Goal: Download file/media

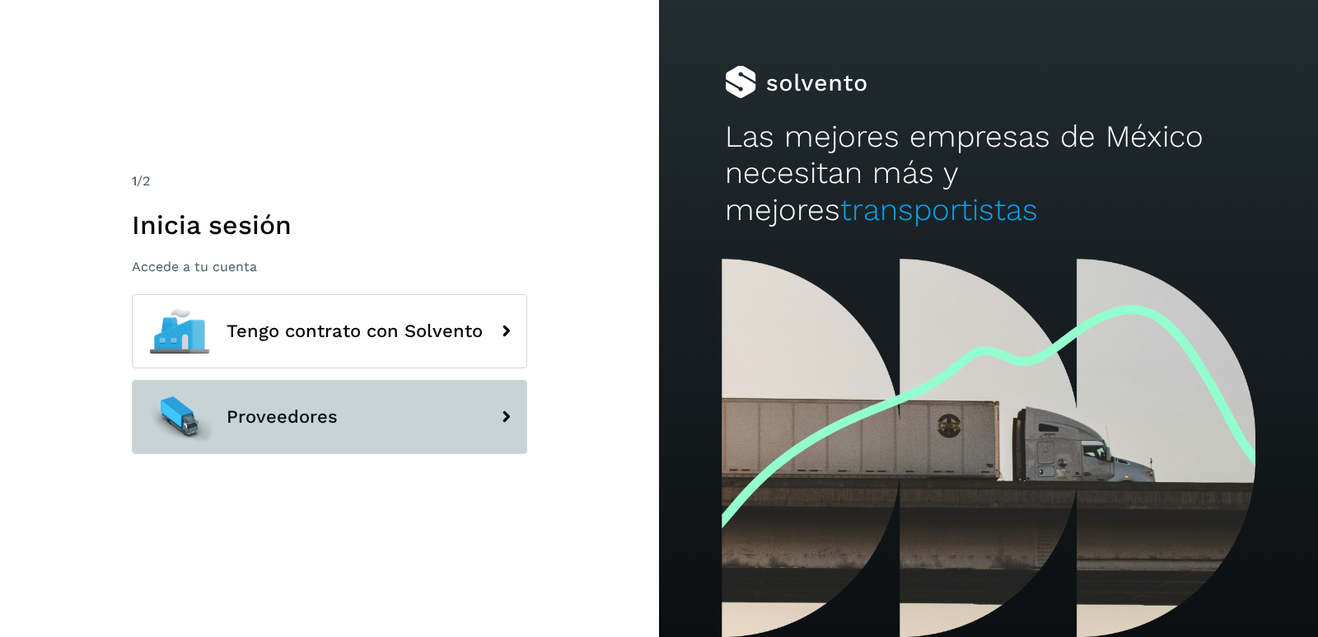
click at [394, 416] on button "Proveedores" at bounding box center [329, 417] width 395 height 74
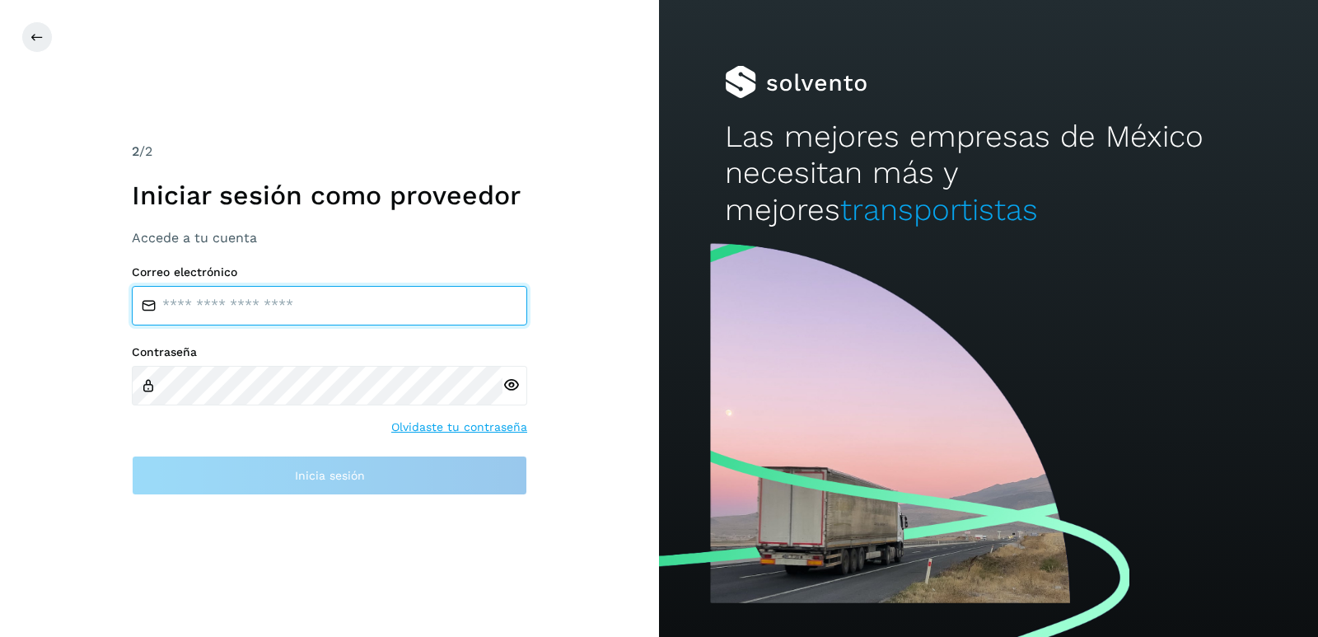
type input "**********"
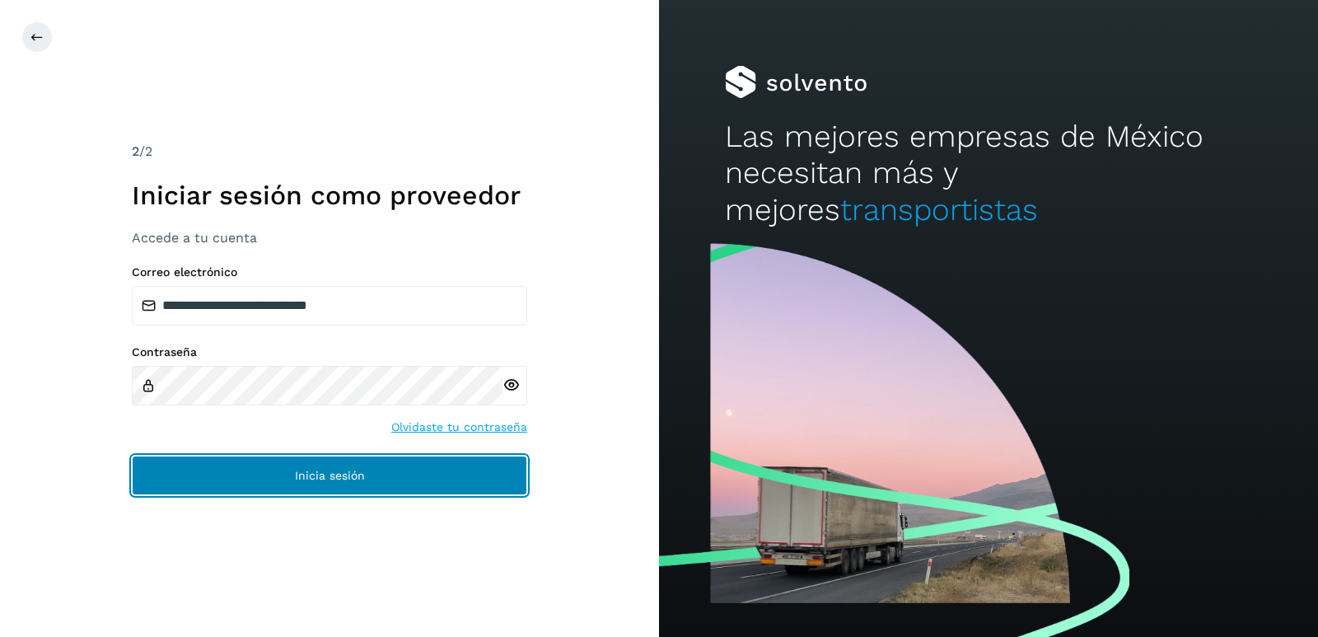
click at [412, 470] on button "Inicia sesión" at bounding box center [329, 475] width 395 height 40
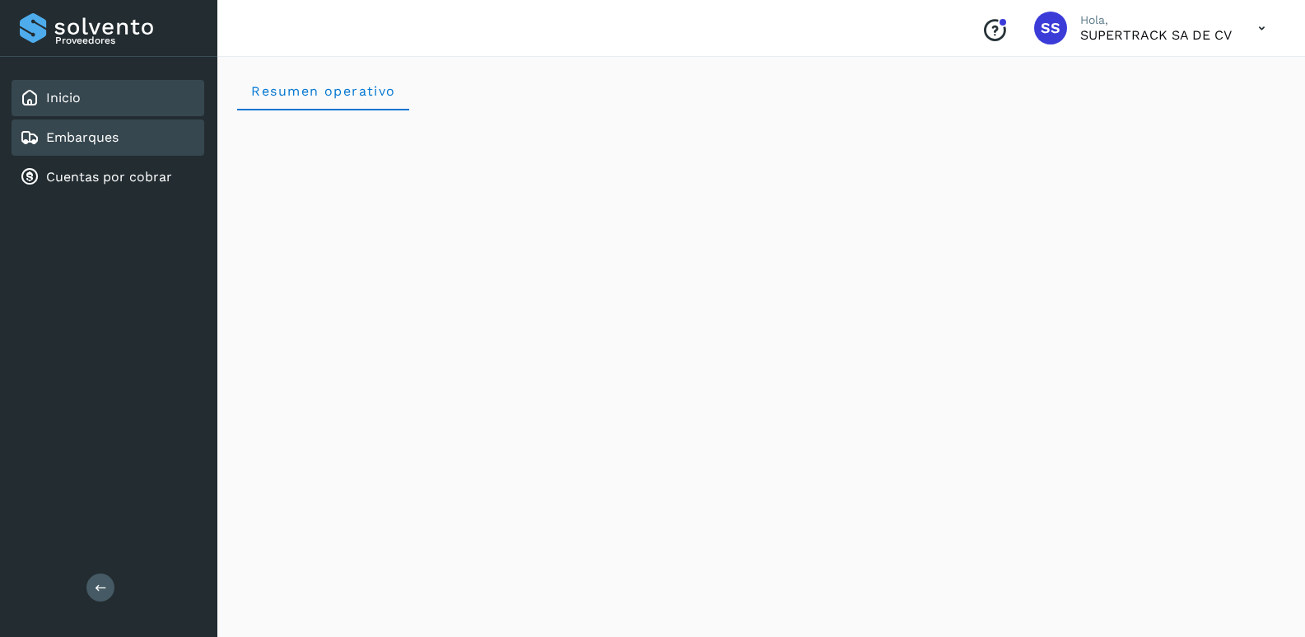
click at [124, 132] on div "Embarques" at bounding box center [108, 137] width 193 height 36
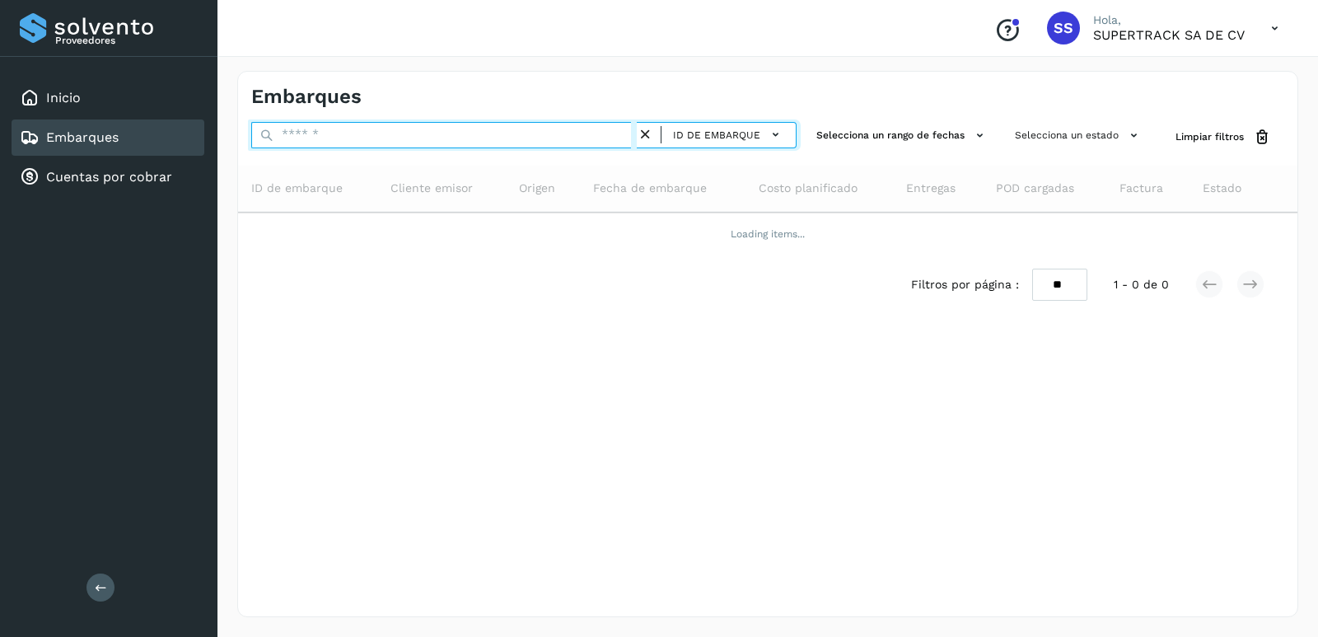
click at [367, 132] on input "text" at bounding box center [443, 135] width 385 height 26
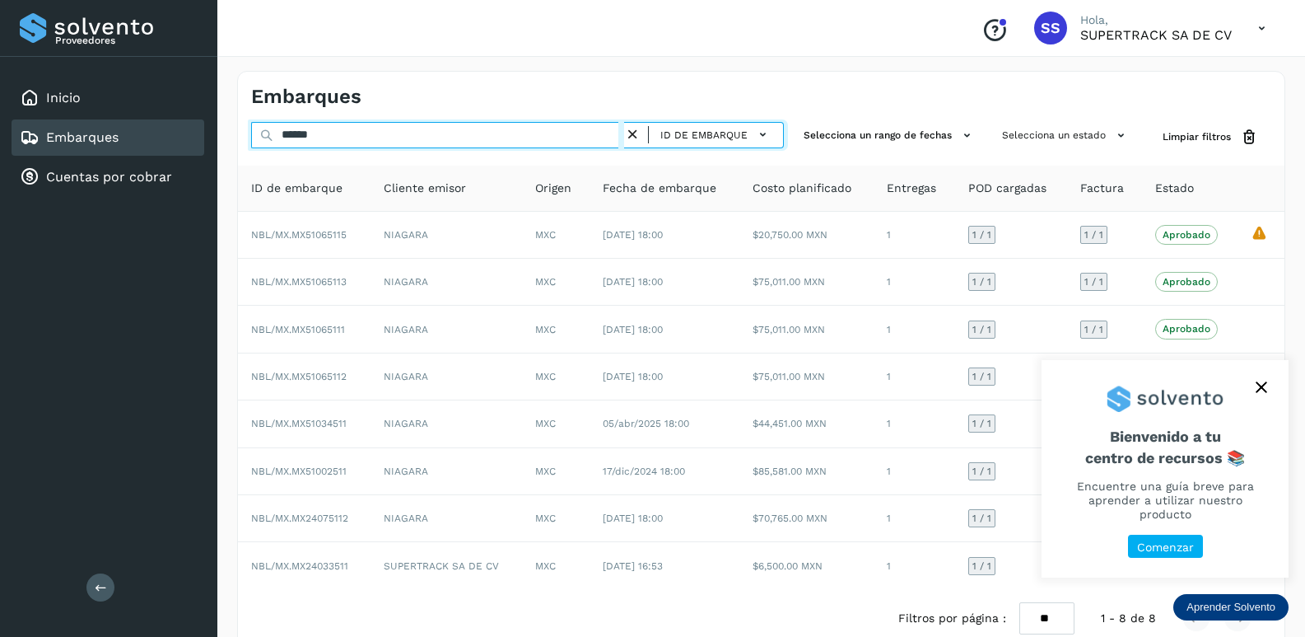
type input "******"
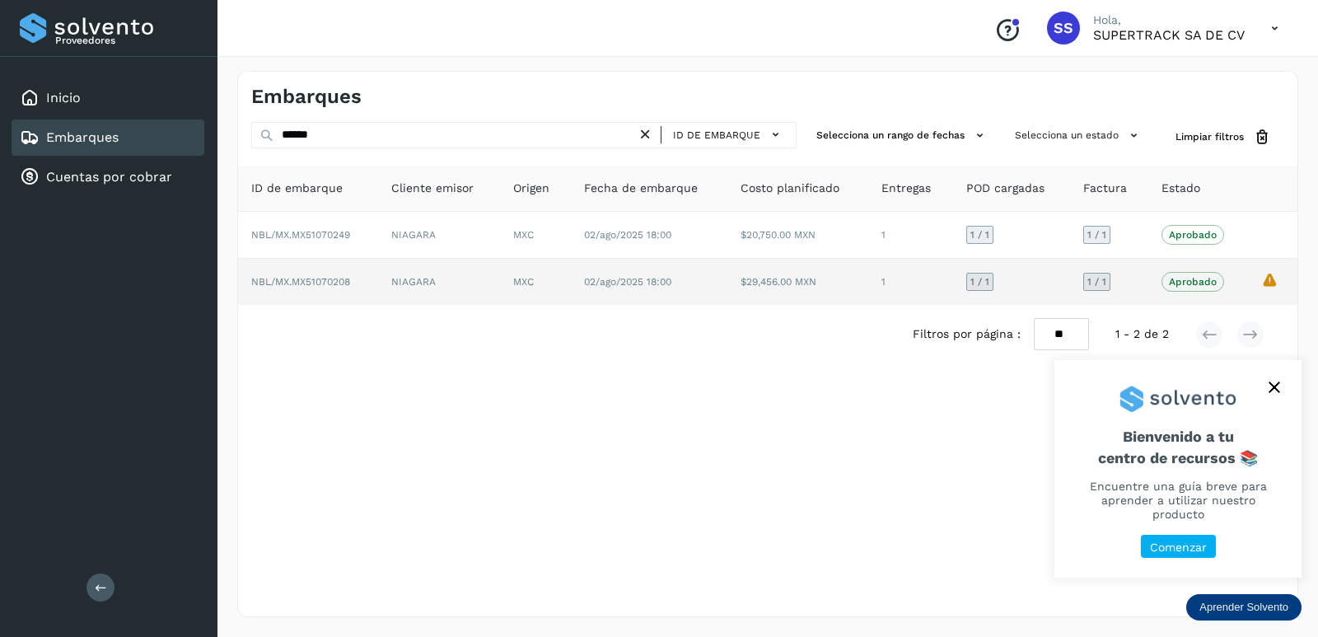
click at [310, 291] on td "NBL/MX.MX51070208" at bounding box center [308, 282] width 140 height 46
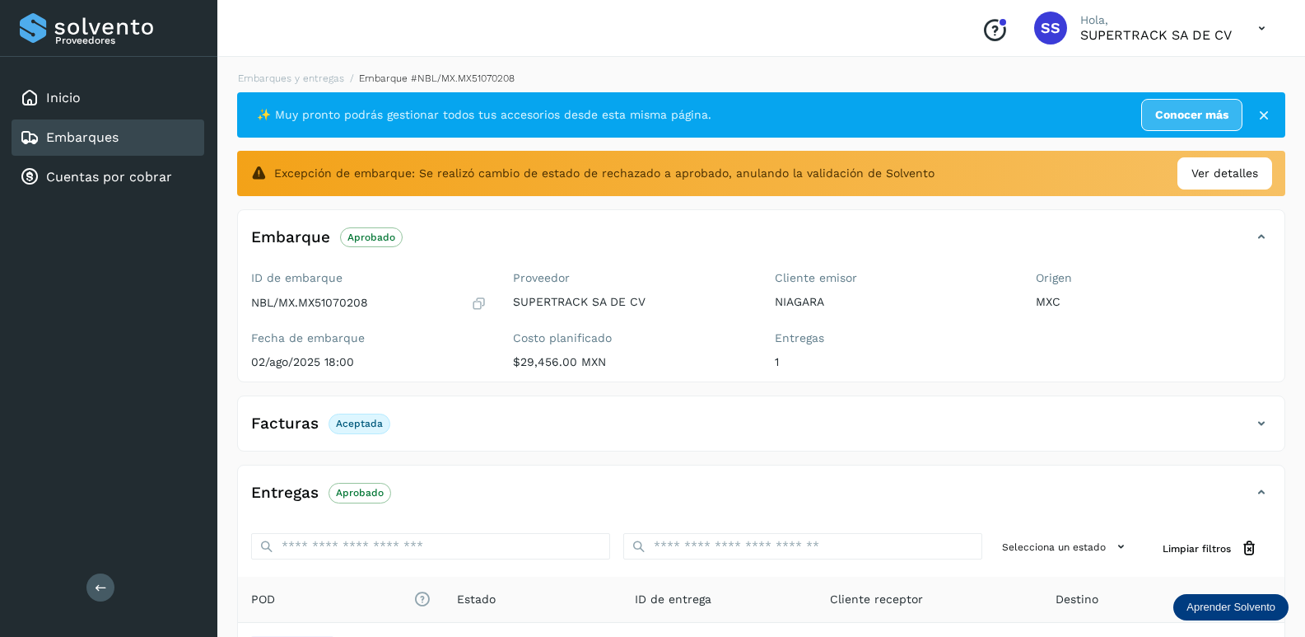
scroll to position [202, 0]
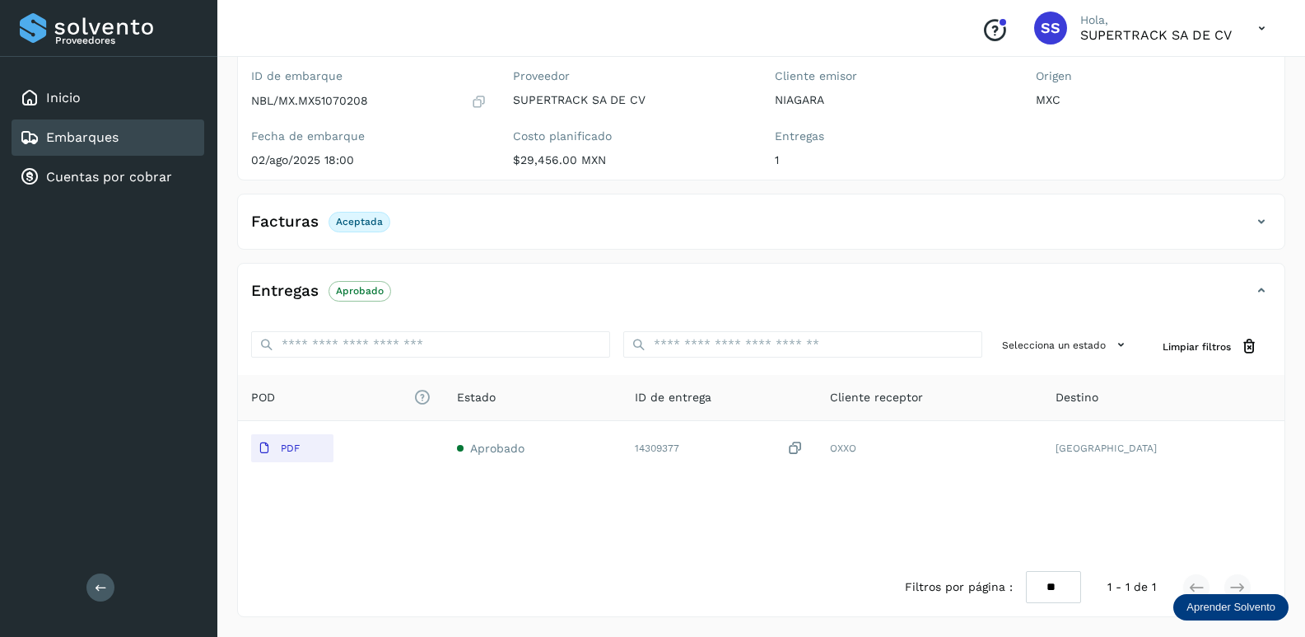
click at [576, 156] on p "$29,456.00 MXN" at bounding box center [631, 160] width 236 height 14
click at [1260, 222] on icon at bounding box center [1262, 222] width 20 height 20
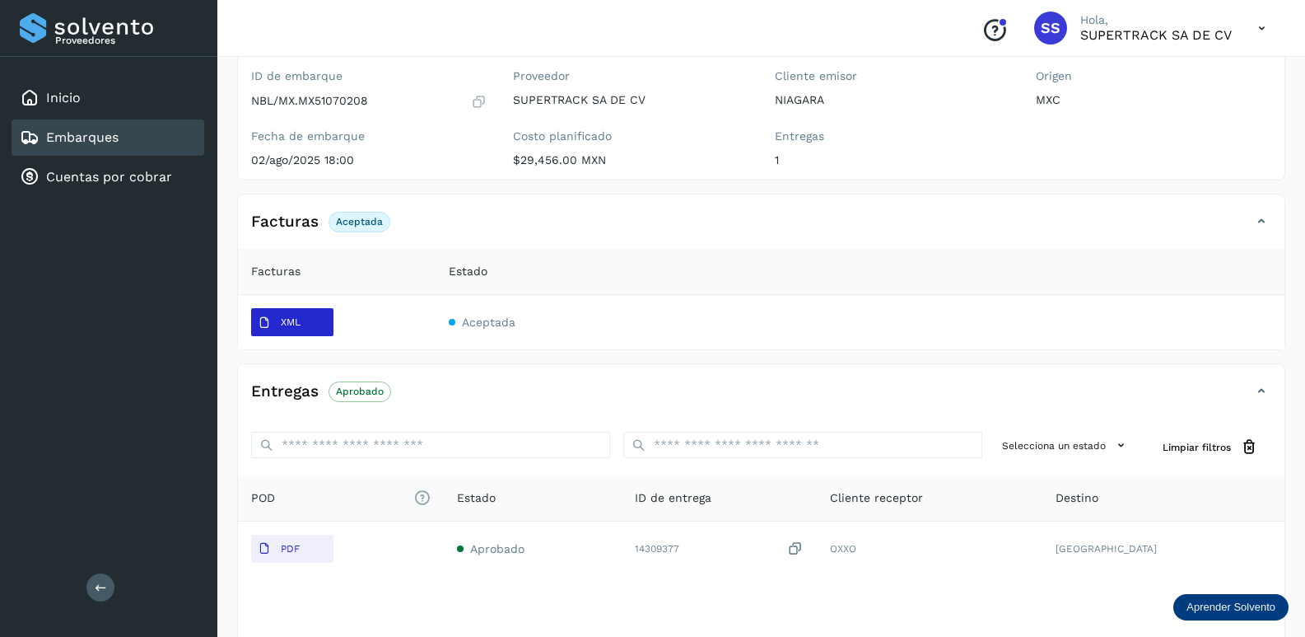
click at [303, 320] on span "XML" at bounding box center [279, 323] width 56 height 26
click at [1260, 32] on icon at bounding box center [1262, 29] width 34 height 34
click at [1189, 70] on div "Cerrar sesión" at bounding box center [1180, 73] width 196 height 31
